Goal: Task Accomplishment & Management: Use online tool/utility

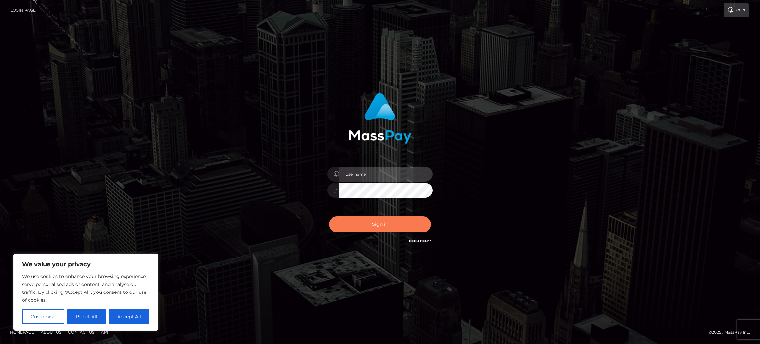
type input "[PERSON_NAME].ACE"
click at [385, 228] on button "Sign in" at bounding box center [380, 224] width 102 height 16
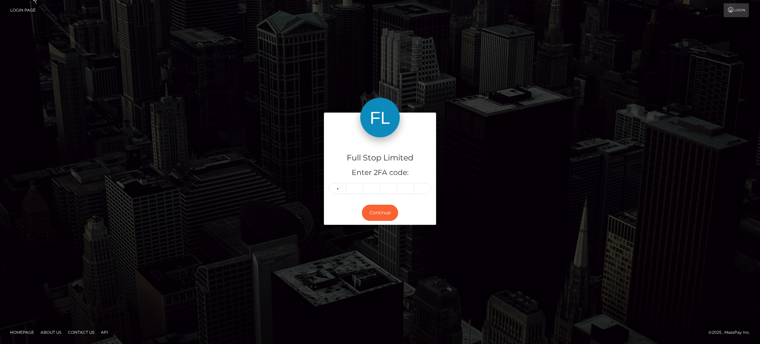
type input "9"
type input "2"
type input "1"
type input "0"
type input "6"
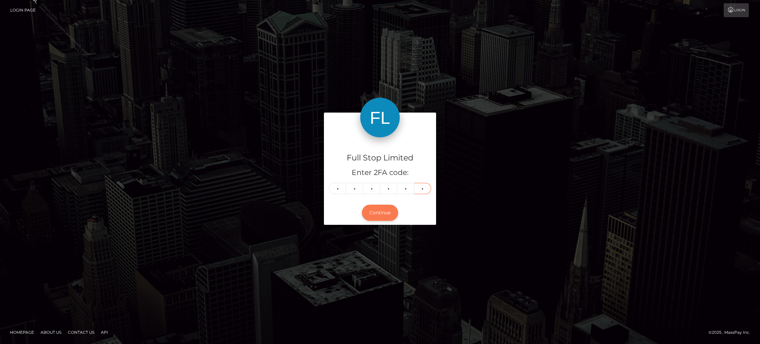
type input "2"
click at [375, 214] on button "Continue" at bounding box center [380, 212] width 36 height 16
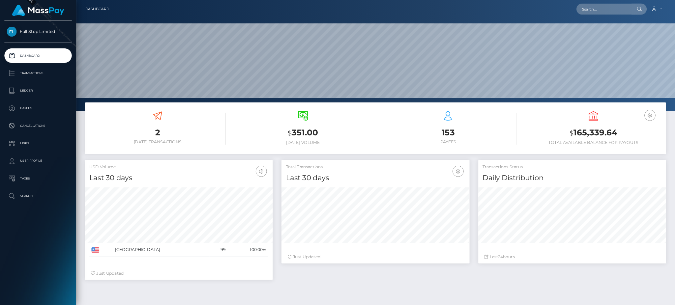
scroll to position [117, 211]
click at [676, 9] on input "text" at bounding box center [680, 10] width 62 height 13
paste input "33765728"
type input "33765728"
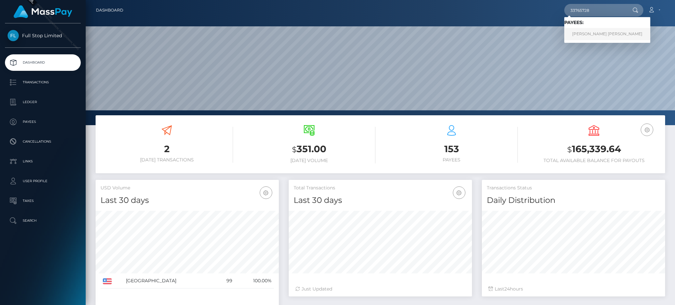
click at [596, 32] on link "ANTHONY ROBERT CALHOUN" at bounding box center [608, 34] width 86 height 12
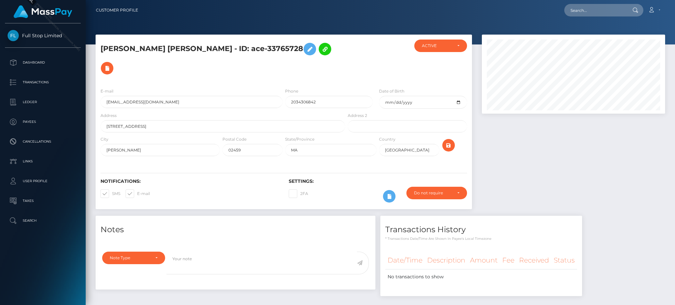
scroll to position [79, 183]
click at [629, 9] on div at bounding box center [635, 10] width 17 height 13
click at [632, 7] on div at bounding box center [635, 10] width 17 height 13
click at [635, 8] on icon at bounding box center [636, 10] width 6 height 5
click at [348, 163] on div "Notifications: SMS E-mail Settings: 2FA" at bounding box center [284, 186] width 377 height 47
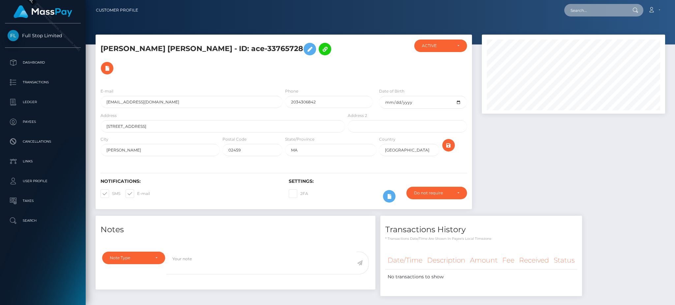
click at [591, 9] on input "text" at bounding box center [596, 10] width 62 height 13
paste input "6743"
click at [588, 9] on input "6743" at bounding box center [596, 10] width 62 height 13
click at [576, 3] on div "6743 Loading... Loading... Account Edit Profile Logout" at bounding box center [404, 10] width 522 height 14
click at [576, 6] on input "6743" at bounding box center [596, 10] width 62 height 13
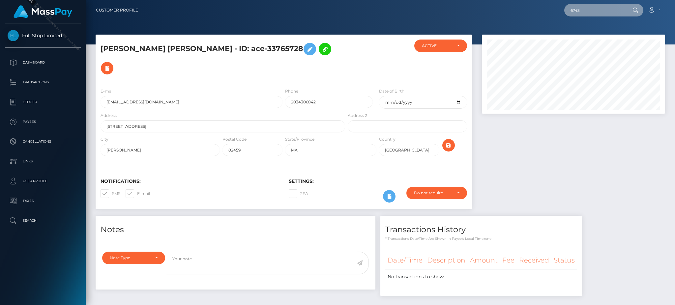
click at [576, 8] on input "6743" at bounding box center [596, 10] width 62 height 13
click at [575, 8] on input "6743" at bounding box center [596, 10] width 62 height 13
paste input "4e2e6273-2718-4db1-a194-7fe1c36e5e89"
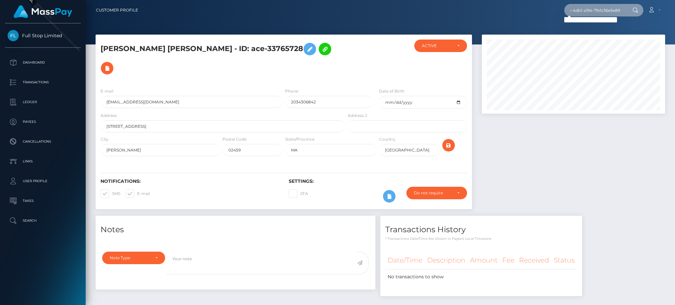
click at [606, 10] on input "4e2e6273-2718-4db1-a194-7fe1c36e5e89" at bounding box center [596, 10] width 62 height 13
click at [588, 8] on input "4e2e6273-2718-4db1-a194-7fe1c36e5e89" at bounding box center [596, 10] width 62 height 13
click at [583, 22] on div at bounding box center [381, 22] width 590 height 45
click at [586, 13] on input "4e2e6273-2718-4db1-a194-7fe1c36e5e89" at bounding box center [596, 10] width 62 height 13
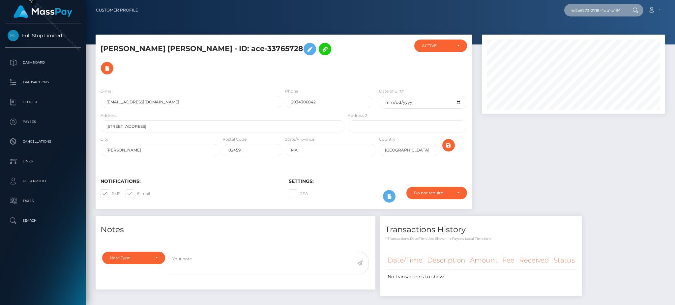
click at [589, 11] on input "4e2e6273-2718-4db1-a194-7fe1c36e5e89" at bounding box center [596, 10] width 62 height 13
paste input "5396cf36-8bab-4c35-83ff-35e1fc525e75"
type input "5396cf36-8bab-4c35-83ff-35e1fc525e75"
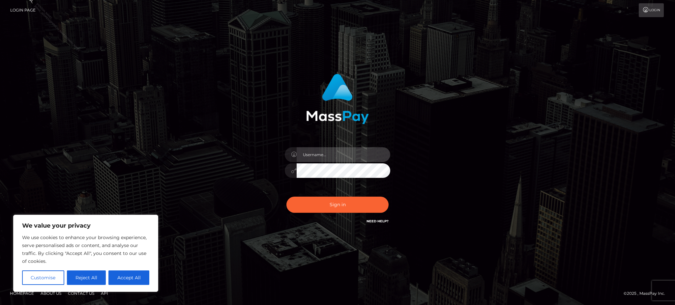
type input "[PERSON_NAME].ACE"
click at [364, 213] on div "Sign in Need Help?" at bounding box center [337, 207] width 115 height 29
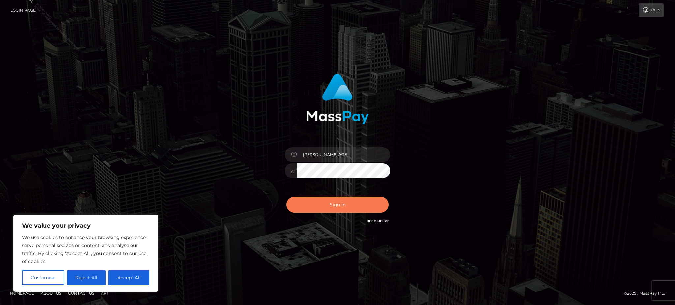
drag, startPoint x: 350, startPoint y: 209, endPoint x: 303, endPoint y: 228, distance: 49.9
click at [350, 209] on button "Sign in" at bounding box center [338, 205] width 102 height 16
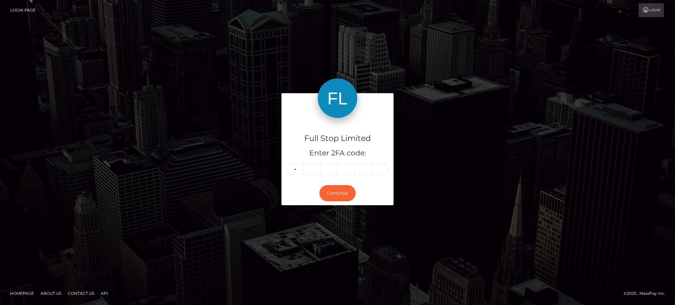
type input "7"
type input "1"
type input "8"
type input "4"
type input "8"
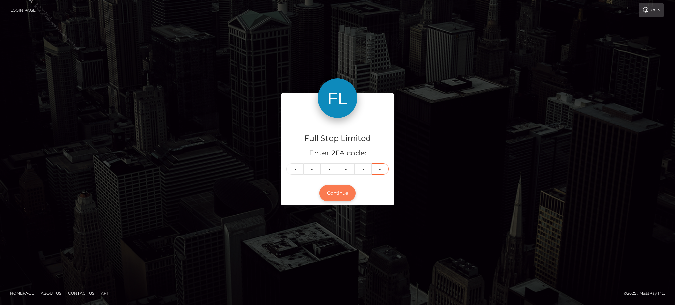
type input "8"
click at [337, 188] on button "Continue" at bounding box center [338, 193] width 36 height 16
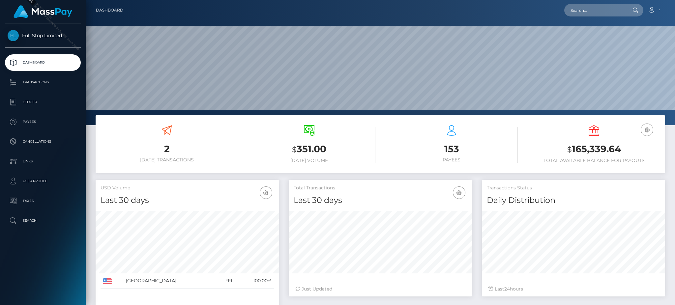
scroll to position [117, 183]
drag, startPoint x: 620, startPoint y: 148, endPoint x: 662, endPoint y: 148, distance: 42.5
click at [574, 151] on h3 "$ 165,339.64" at bounding box center [594, 150] width 133 height 14
copy h3 "165,339.64"
